Goal: Browse casually

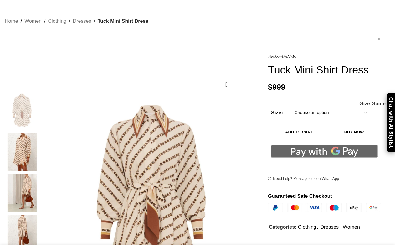
scroll to position [92, 0]
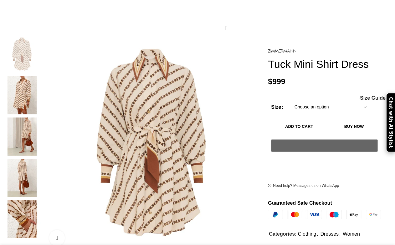
click at [38, 118] on img at bounding box center [22, 137] width 38 height 38
click at [28, 126] on img at bounding box center [22, 137] width 38 height 38
click at [25, 165] on img at bounding box center [22, 178] width 38 height 38
click at [28, 120] on img at bounding box center [22, 137] width 38 height 38
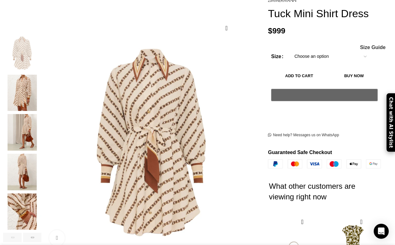
click at [28, 120] on img "3 / 7" at bounding box center [22, 132] width 38 height 37
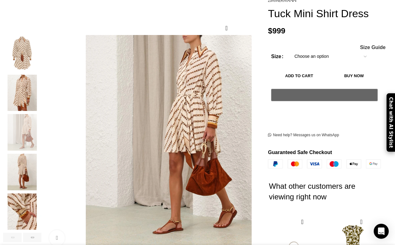
scroll to position [0, 66]
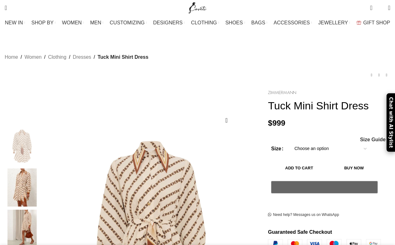
click at [278, 88] on link at bounding box center [282, 92] width 28 height 8
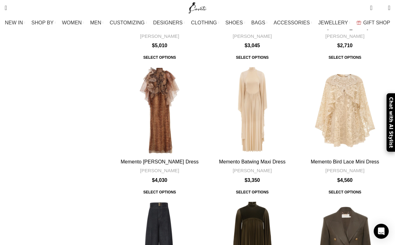
scroll to position [45, 0]
